Goal: Check status

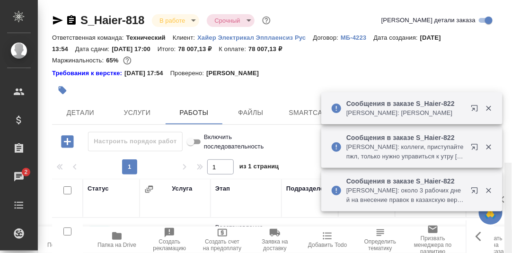
scroll to position [18, 0]
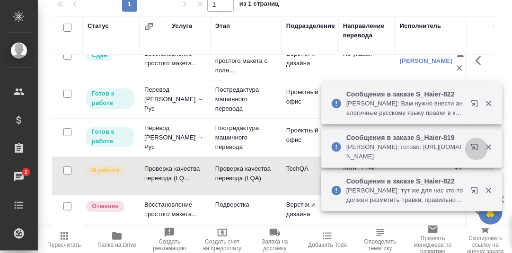
click at [475, 151] on button "button" at bounding box center [476, 149] width 23 height 23
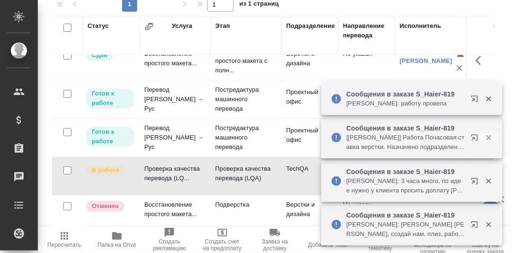
click at [489, 138] on icon "button" at bounding box center [488, 137] width 5 height 5
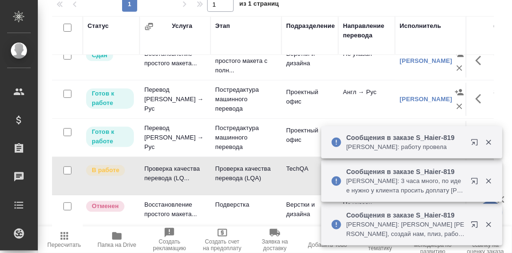
click at [490, 143] on icon "button" at bounding box center [489, 142] width 9 height 9
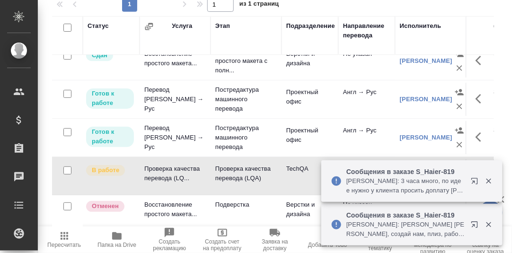
click at [491, 182] on icon "button" at bounding box center [489, 181] width 9 height 9
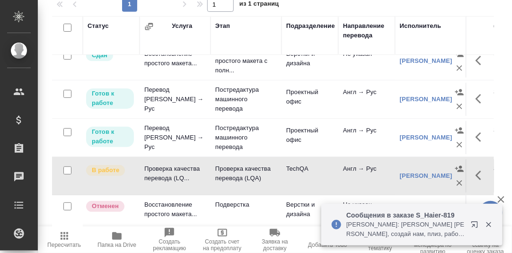
click at [489, 226] on icon "button" at bounding box center [488, 224] width 5 height 5
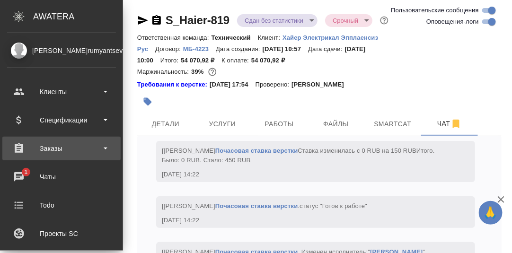
scroll to position [9870, 0]
